Goal: Information Seeking & Learning: Check status

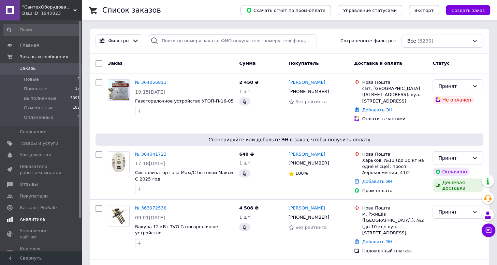
click at [31, 218] on span "Аналитика" at bounding box center [32, 219] width 25 height 6
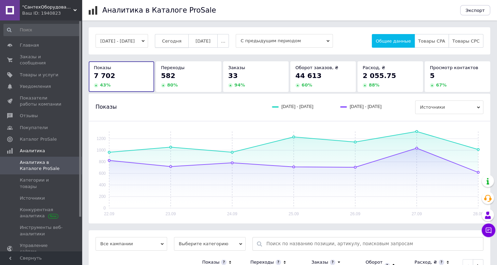
click at [181, 40] on span "Сегодня" at bounding box center [171, 41] width 19 height 5
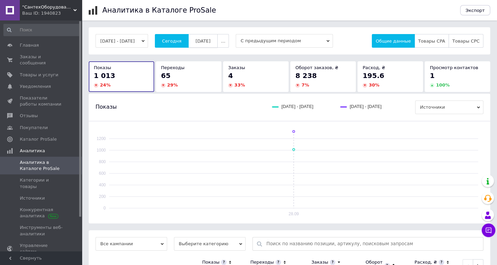
click at [209, 41] on span "[DATE]" at bounding box center [202, 41] width 15 height 5
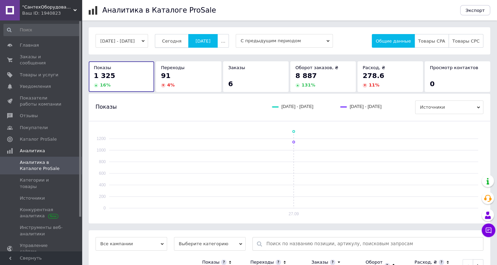
click at [175, 43] on span "Сегодня" at bounding box center [171, 41] width 19 height 5
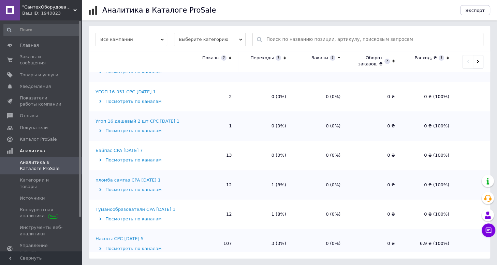
scroll to position [497, 0]
